Goal: Information Seeking & Learning: Learn about a topic

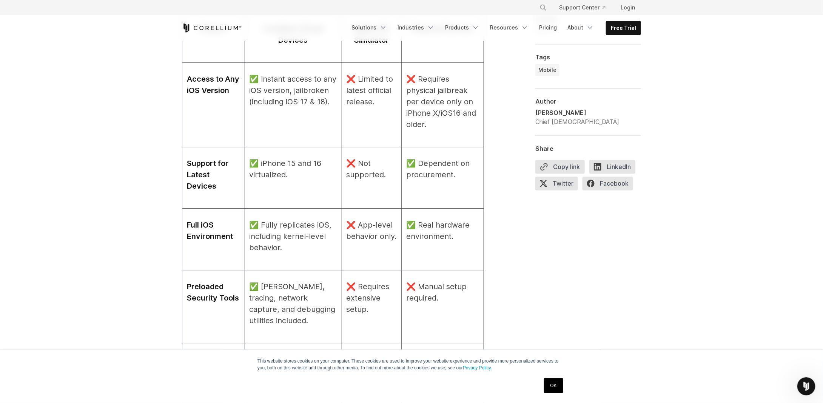
scroll to position [944, 0]
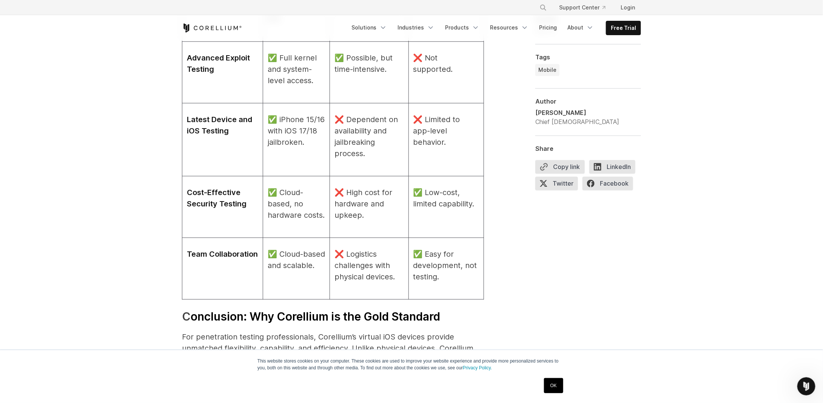
scroll to position [2303, 0]
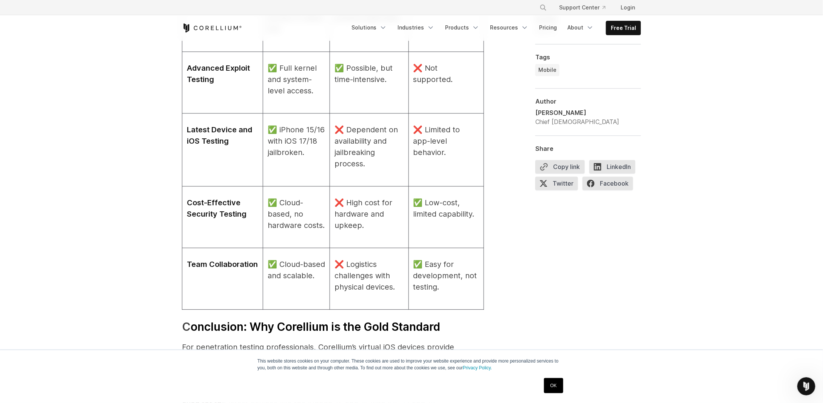
click at [221, 25] on icon "Corellium Home" at bounding box center [212, 27] width 60 height 9
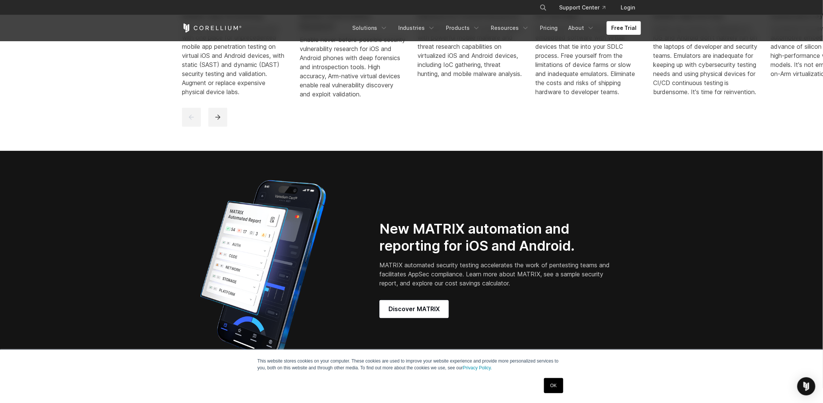
scroll to position [519, 0]
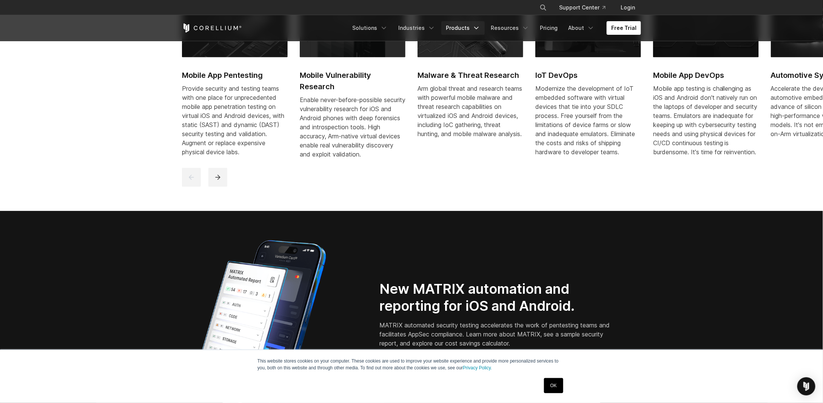
click at [464, 30] on link "Products" at bounding box center [462, 28] width 43 height 14
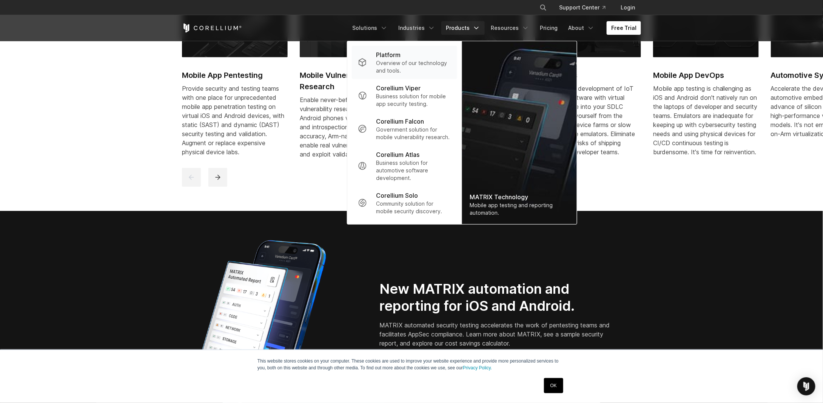
click at [426, 61] on p "Overview of our technology and tools." at bounding box center [413, 66] width 75 height 15
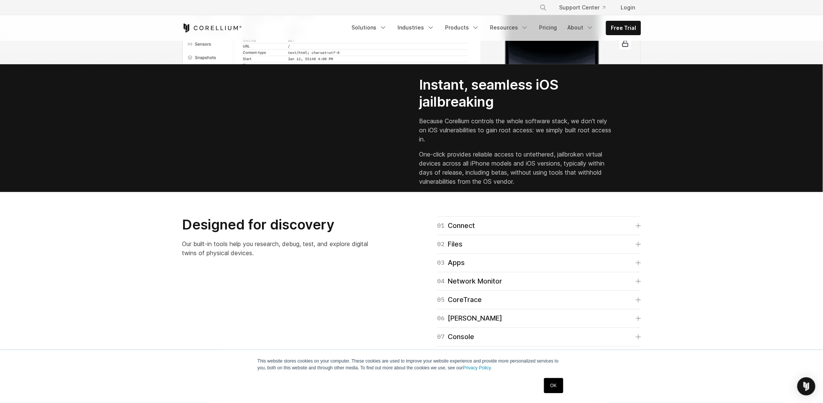
scroll to position [1020, 0]
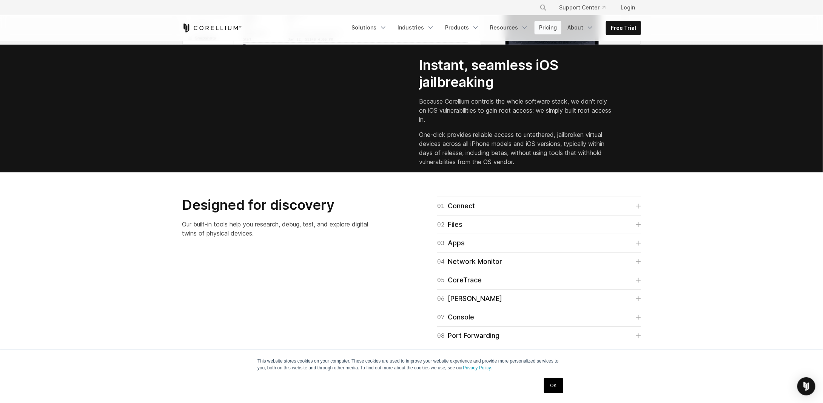
click at [553, 25] on link "Pricing" at bounding box center [548, 28] width 27 height 14
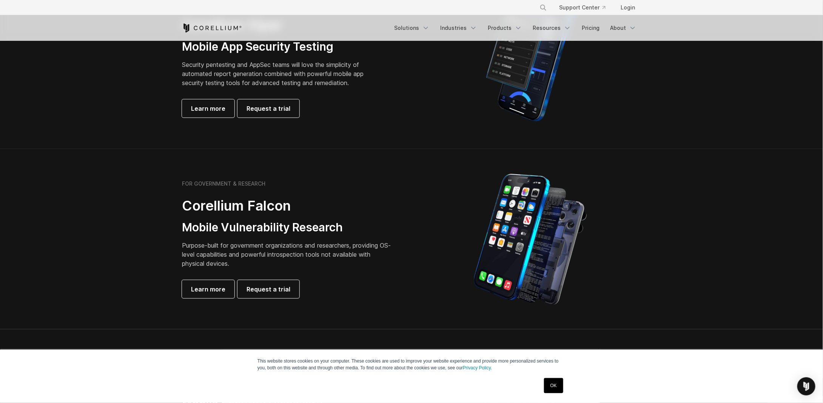
scroll to position [76, 0]
